Goal: Navigation & Orientation: Find specific page/section

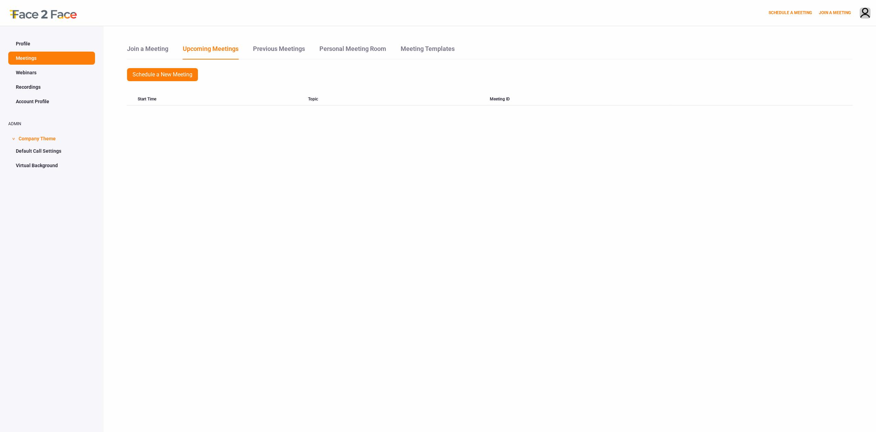
drag, startPoint x: 279, startPoint y: 44, endPoint x: 312, endPoint y: 52, distance: 34.2
click at [279, 44] on link "Previous Meetings" at bounding box center [279, 51] width 53 height 15
drag, startPoint x: 370, startPoint y: 53, endPoint x: 429, endPoint y: 51, distance: 59.9
click at [370, 53] on link "Personal Meeting Room" at bounding box center [352, 51] width 67 height 15
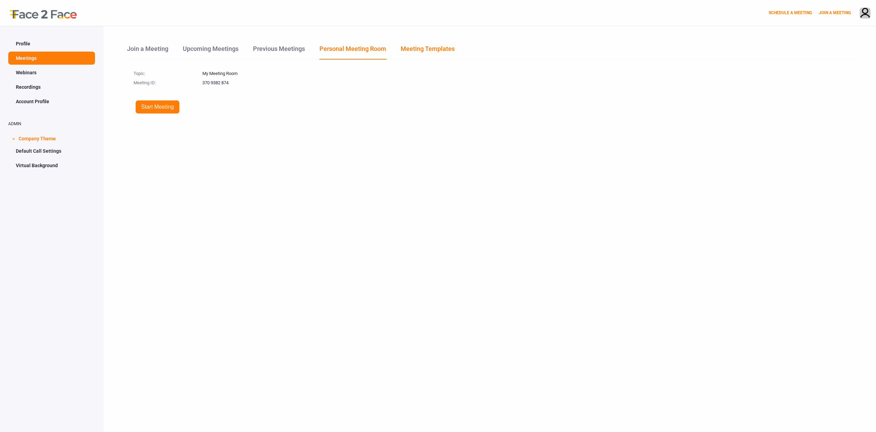
click at [432, 51] on link "Meeting Templates" at bounding box center [427, 51] width 55 height 15
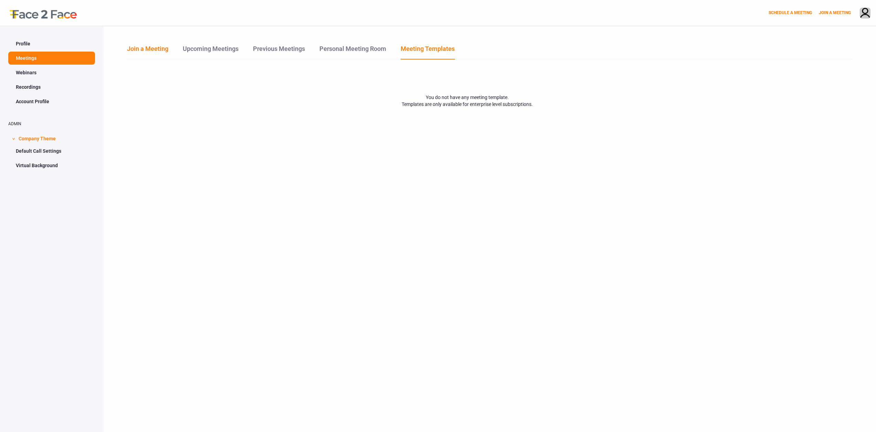
click at [157, 46] on link "Join a Meeting" at bounding box center [148, 51] width 42 height 15
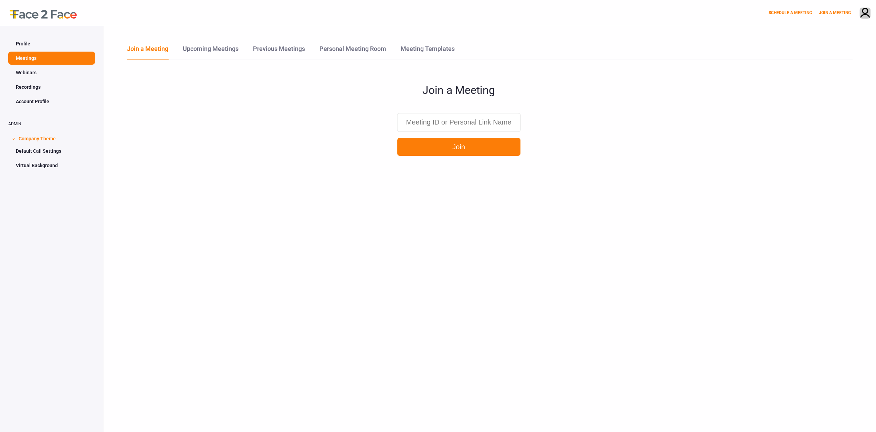
click at [31, 71] on link "Webinars" at bounding box center [51, 72] width 87 height 13
